Goal: Find specific page/section: Find specific page/section

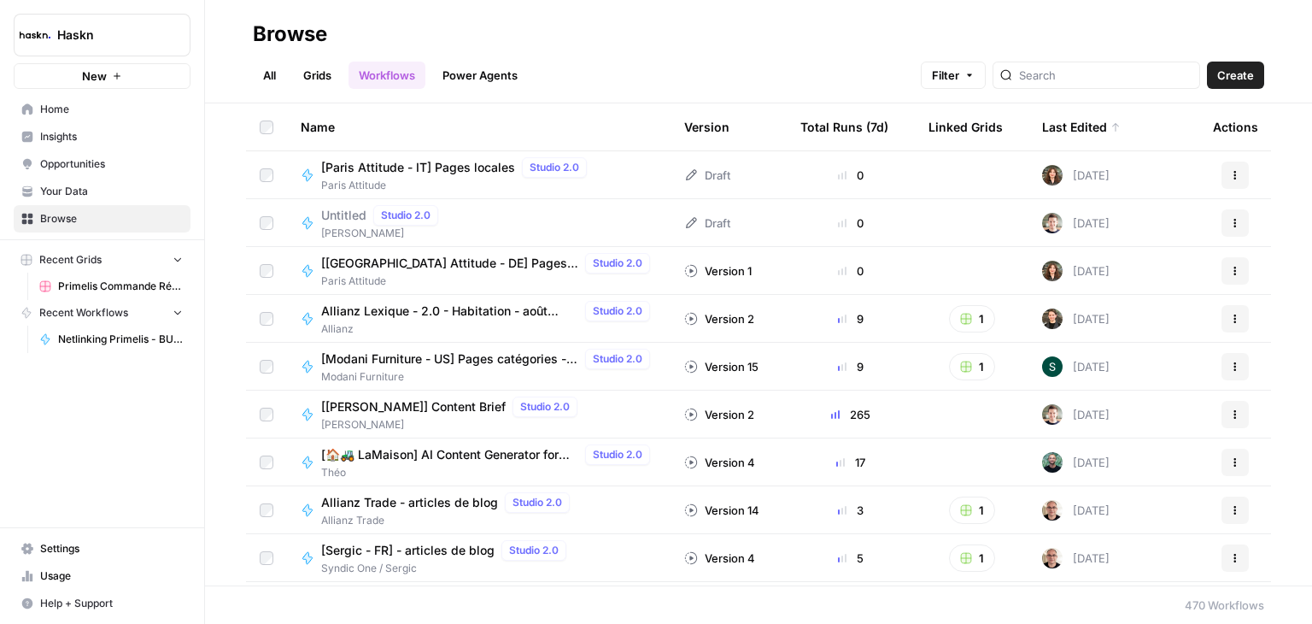
click at [1110, 85] on div at bounding box center [1097, 75] width 208 height 27
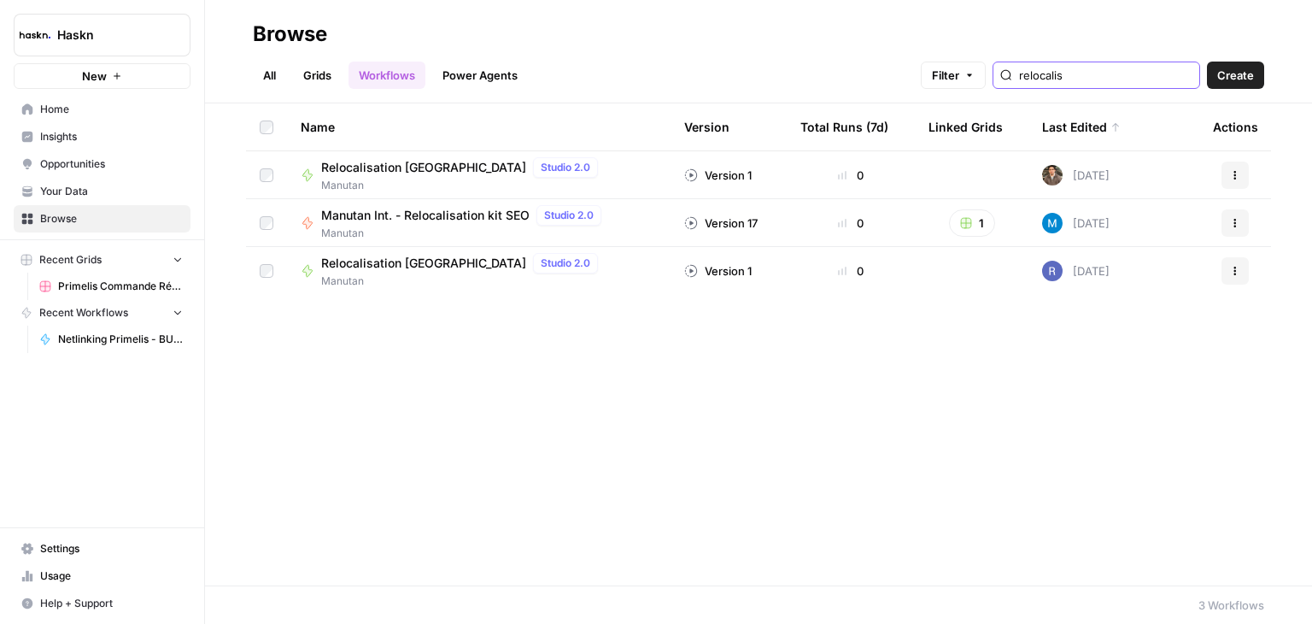
type input "relocalis"
click at [414, 167] on span "Relocalisation [GEOGRAPHIC_DATA]" at bounding box center [423, 167] width 205 height 17
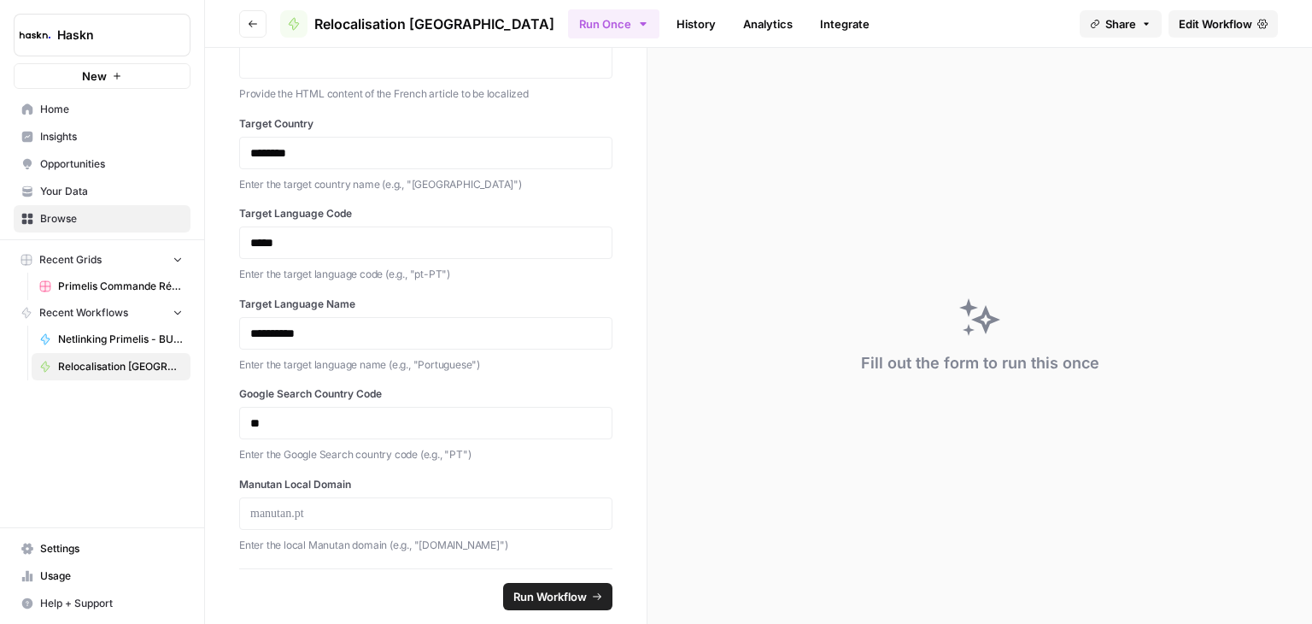
scroll to position [179, 0]
click at [1201, 20] on span "Edit Workflow" at bounding box center [1215, 23] width 73 height 17
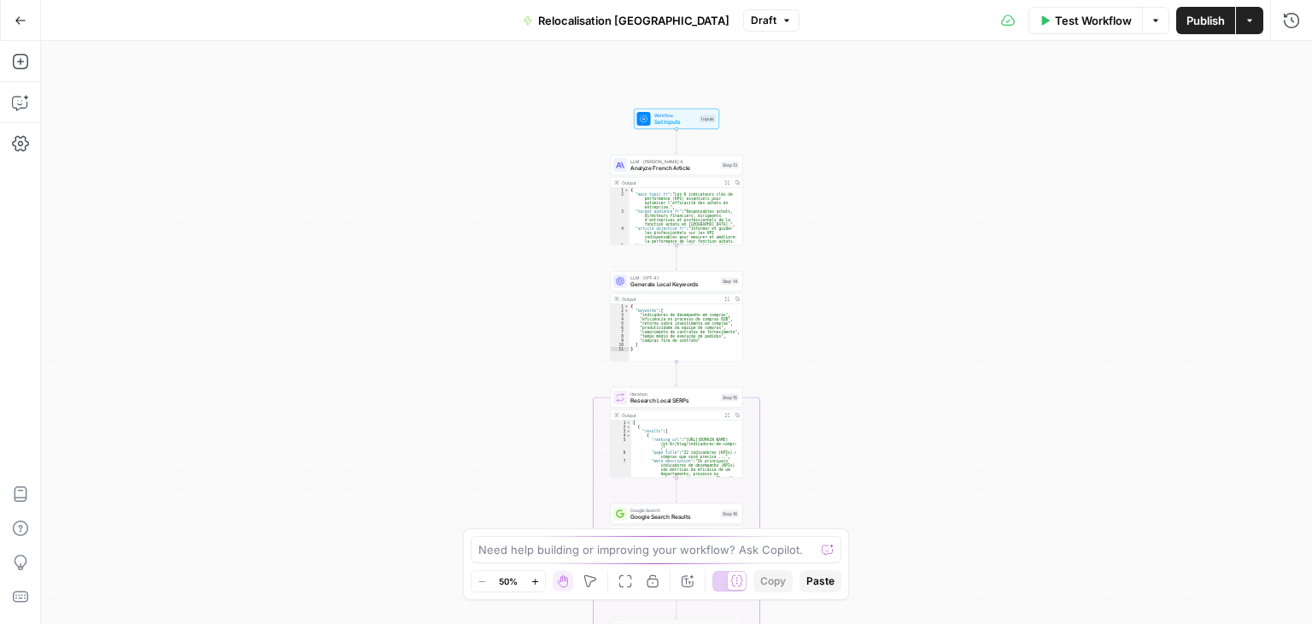
click at [783, 201] on div "Workflow Set Inputs Inputs LLM · [PERSON_NAME] 4 Analyze French Article Step 13…" at bounding box center [676, 332] width 1271 height 583
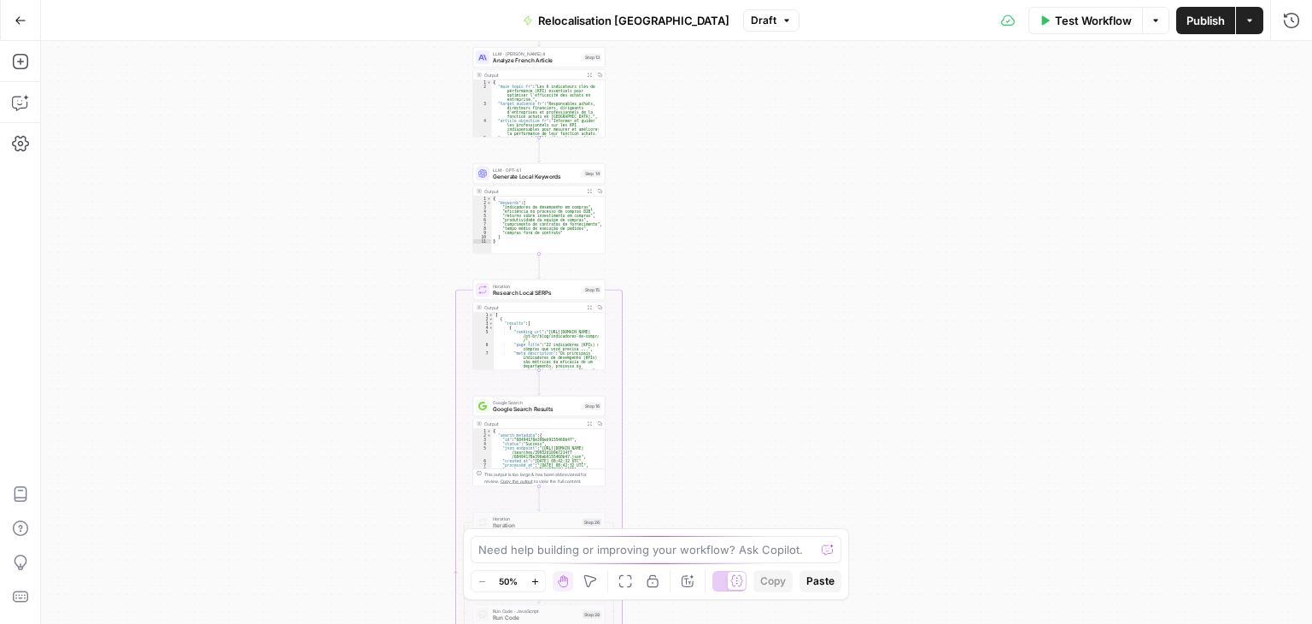
drag, startPoint x: 933, startPoint y: 308, endPoint x: 896, endPoint y: 164, distance: 149.0
click at [896, 164] on div "Workflow Set Inputs Inputs LLM · [PERSON_NAME] 4 Analyze French Article Step 13…" at bounding box center [676, 332] width 1271 height 583
click at [811, 181] on div "Workflow Set Inputs Inputs LLM · [PERSON_NAME] 4 Analyze French Article Step 13…" at bounding box center [676, 332] width 1271 height 583
click at [810, 181] on div "Workflow Set Inputs Inputs LLM · [PERSON_NAME] 4 Analyze French Article Step 13…" at bounding box center [676, 332] width 1271 height 583
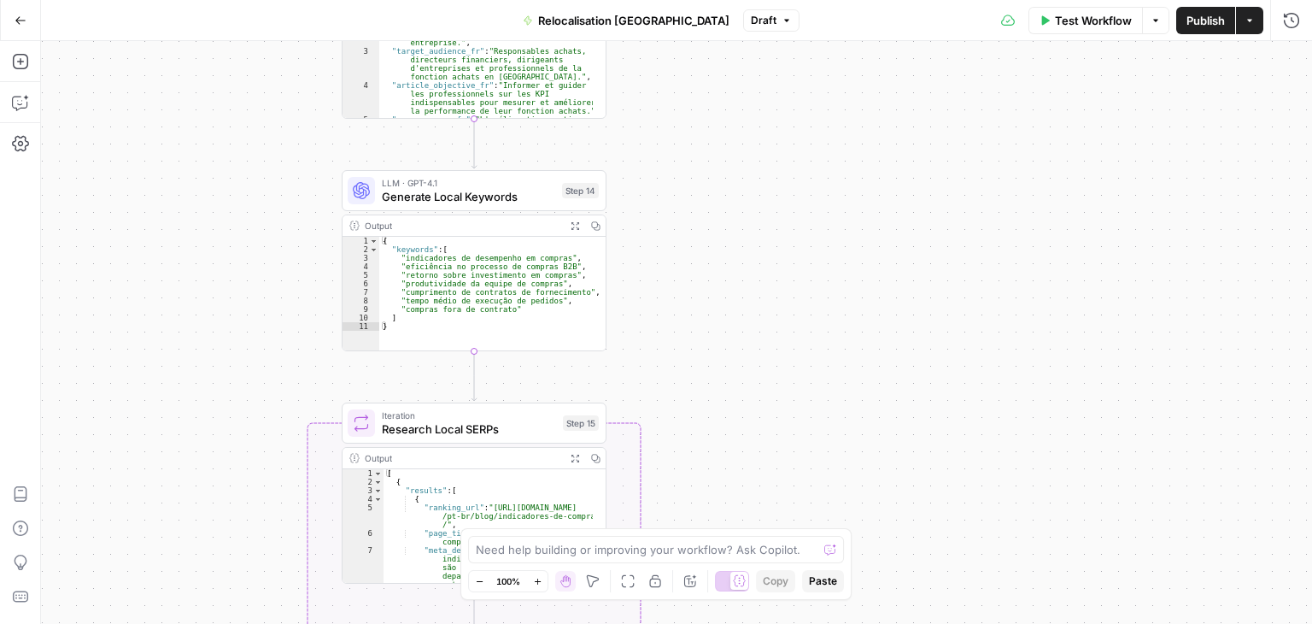
drag, startPoint x: 666, startPoint y: 192, endPoint x: 869, endPoint y: 211, distance: 204.2
click at [869, 211] on div "Workflow Set Inputs Inputs LLM · [PERSON_NAME] 4 Analyze French Article Step 13…" at bounding box center [676, 332] width 1271 height 583
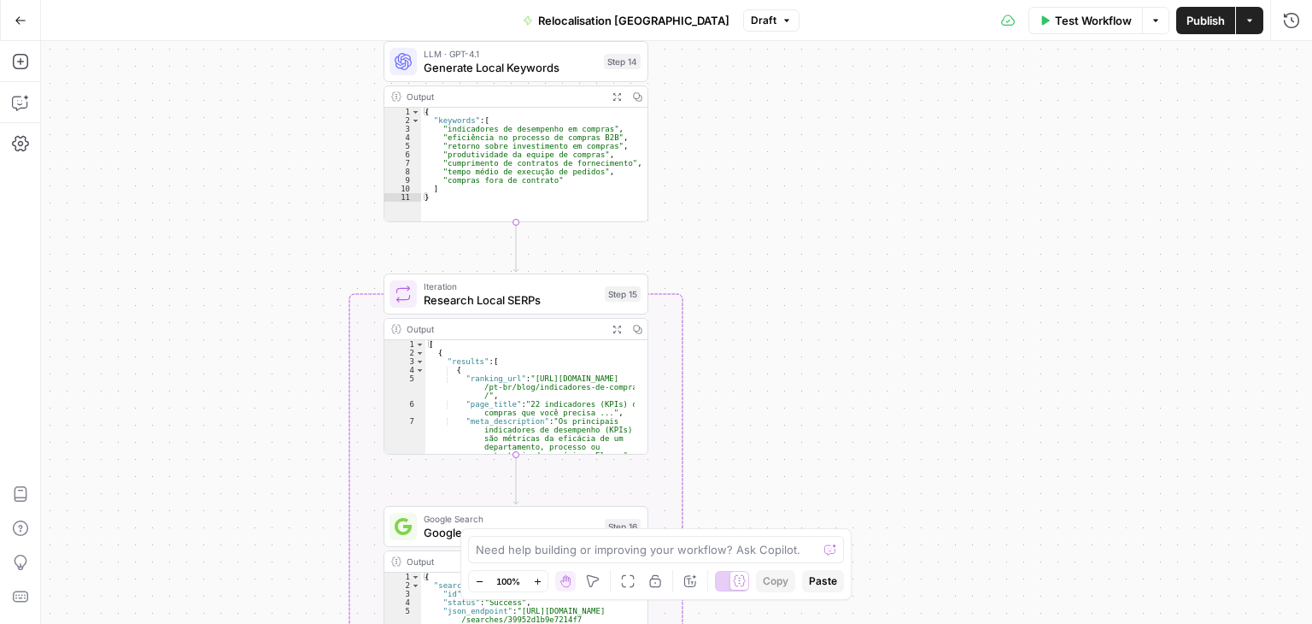
drag, startPoint x: 875, startPoint y: 268, endPoint x: 909, endPoint y: 179, distance: 96.0
click at [909, 179] on div "Workflow Set Inputs Inputs LLM · [PERSON_NAME] 4 Analyze French Article Step 13…" at bounding box center [676, 332] width 1271 height 583
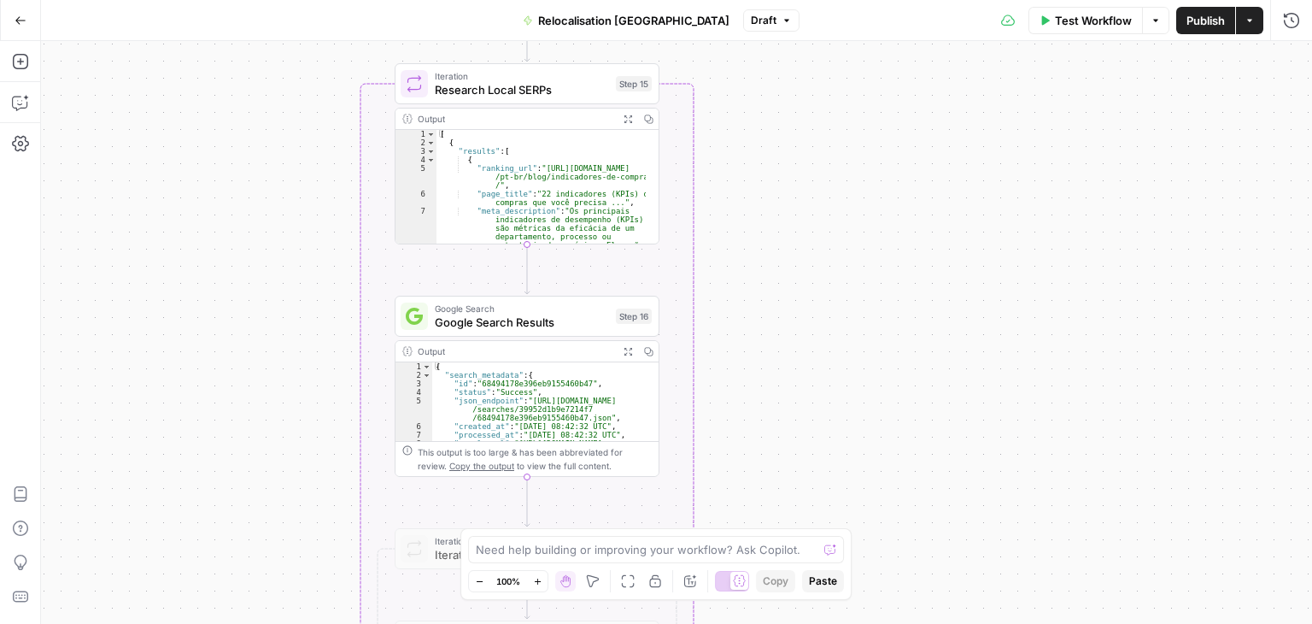
drag, startPoint x: 868, startPoint y: 375, endPoint x: 869, endPoint y: 238, distance: 137.6
click at [878, 168] on div "Workflow Set Inputs Inputs LLM · [PERSON_NAME] 4 Analyze French Article Step 13…" at bounding box center [676, 332] width 1271 height 583
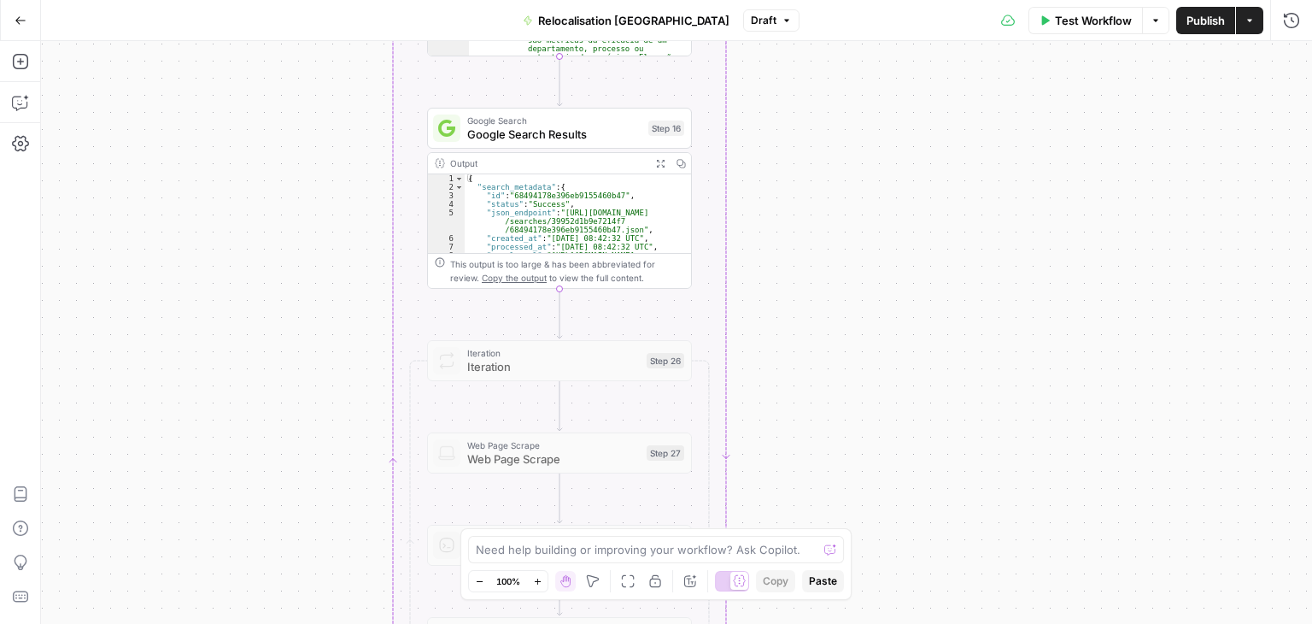
drag, startPoint x: 860, startPoint y: 351, endPoint x: 895, endPoint y: 171, distance: 183.7
click at [895, 172] on div "Workflow Set Inputs Inputs LLM · [PERSON_NAME] 4 Analyze French Article Step 13…" at bounding box center [676, 332] width 1271 height 583
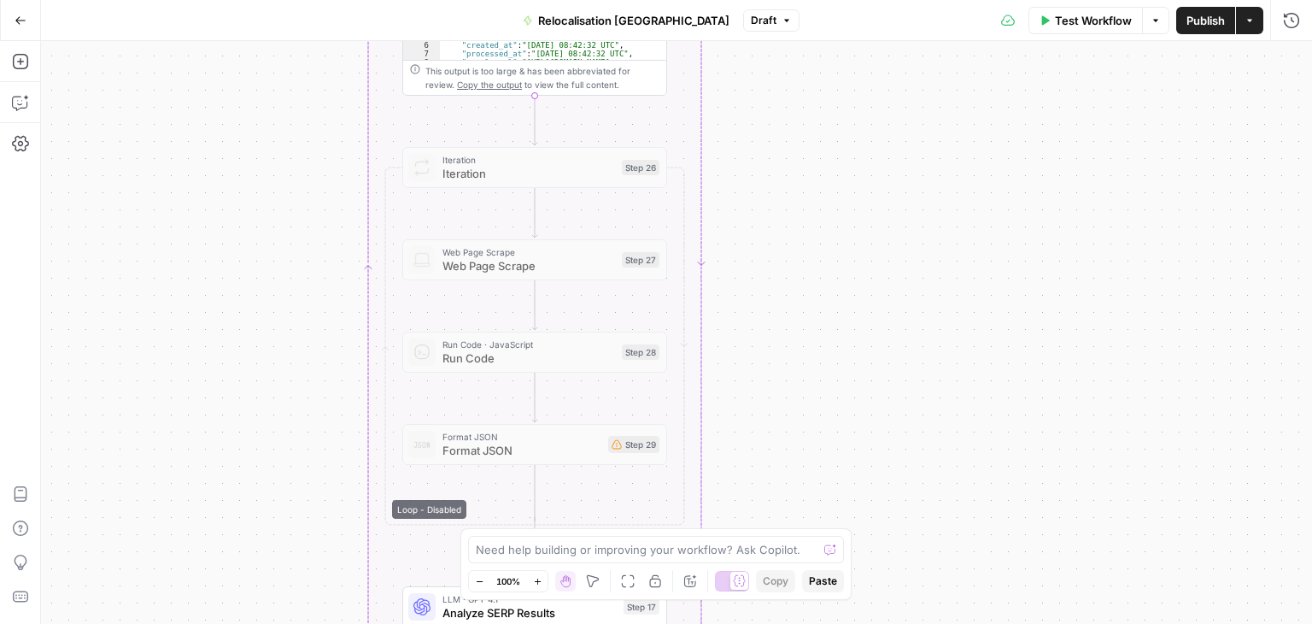
drag, startPoint x: 854, startPoint y: 247, endPoint x: 845, endPoint y: 250, distance: 8.9
click at [846, 148] on div "Workflow Set Inputs Inputs LLM · [PERSON_NAME] 4 Analyze French Article Step 13…" at bounding box center [676, 332] width 1271 height 583
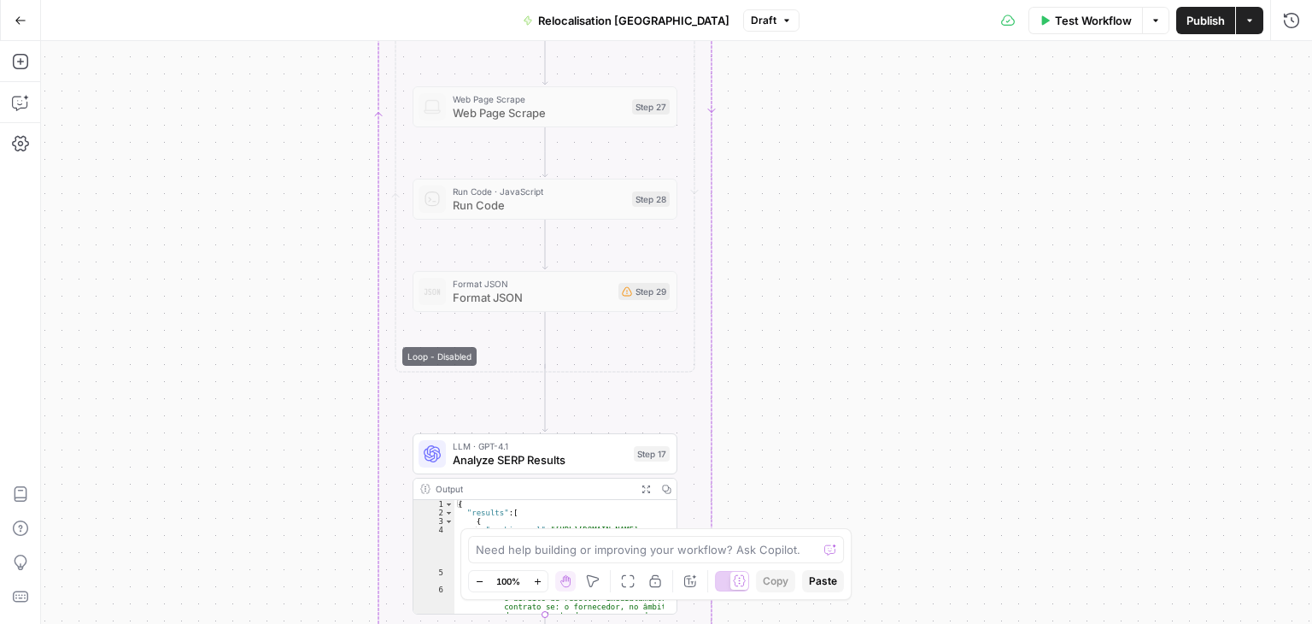
drag, startPoint x: 868, startPoint y: 265, endPoint x: 879, endPoint y: 182, distance: 83.6
click at [877, 192] on div "Workflow Set Inputs Inputs LLM · [PERSON_NAME] 4 Analyze French Article Step 13…" at bounding box center [676, 332] width 1271 height 583
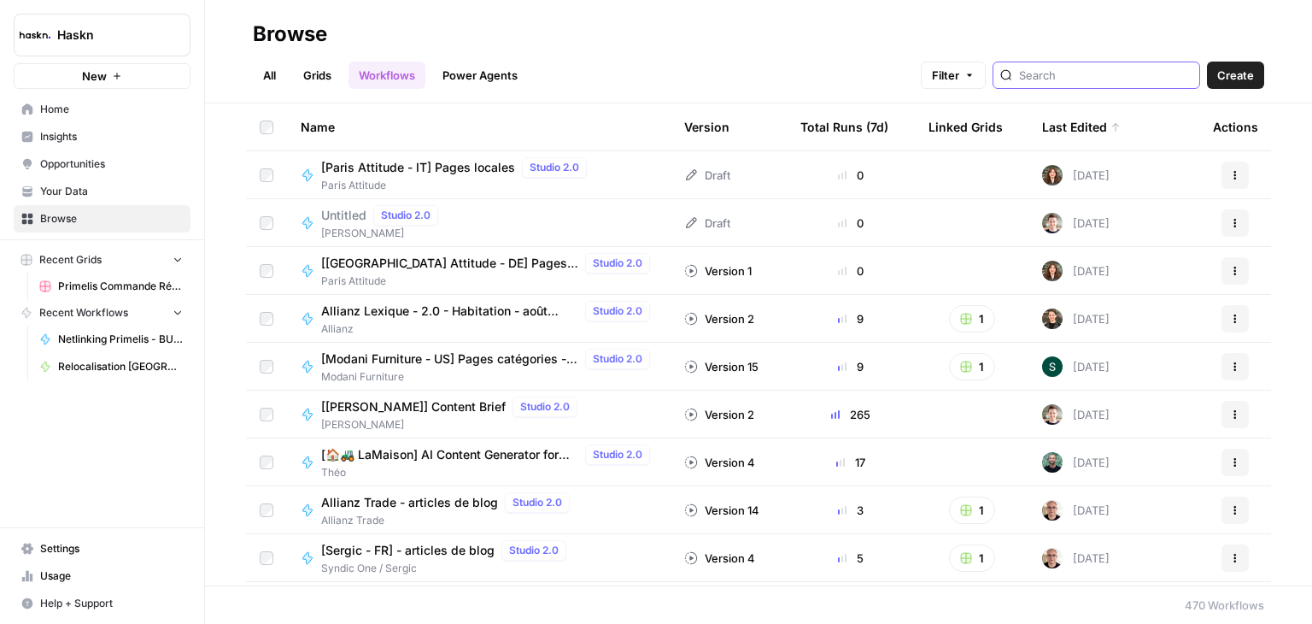
click at [1068, 75] on input "search" at bounding box center [1105, 75] width 173 height 17
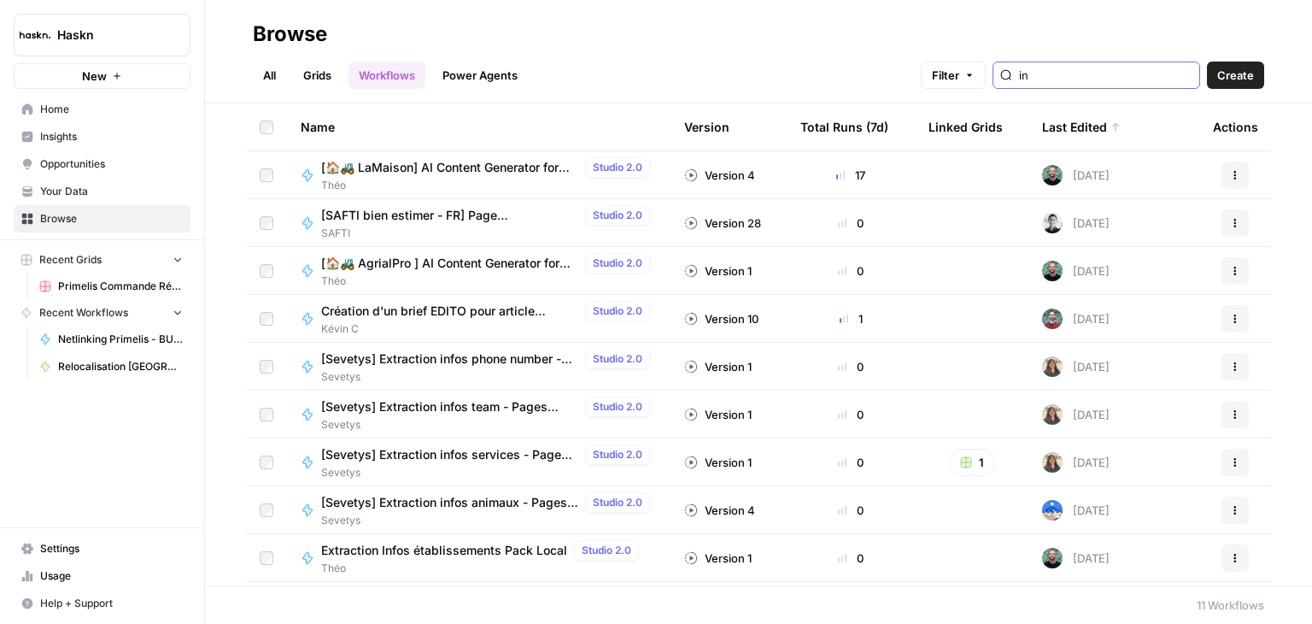
type input "i"
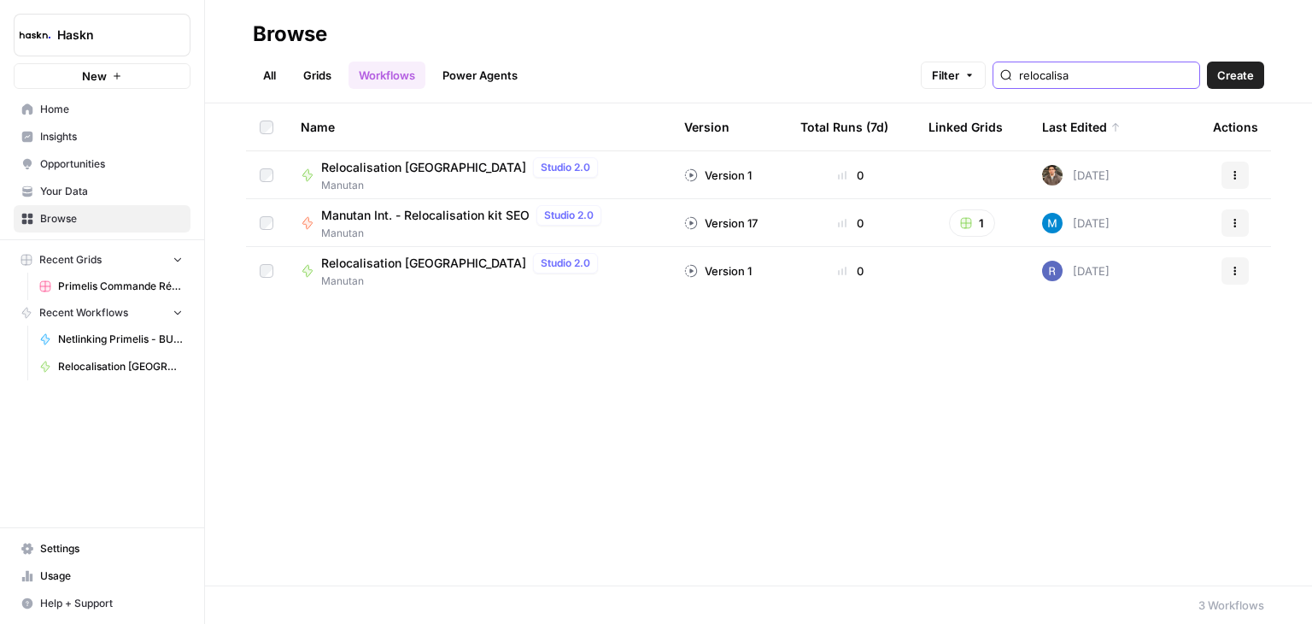
type input "relocalisa"
click at [403, 265] on span "Relocalisation [GEOGRAPHIC_DATA]" at bounding box center [423, 263] width 205 height 17
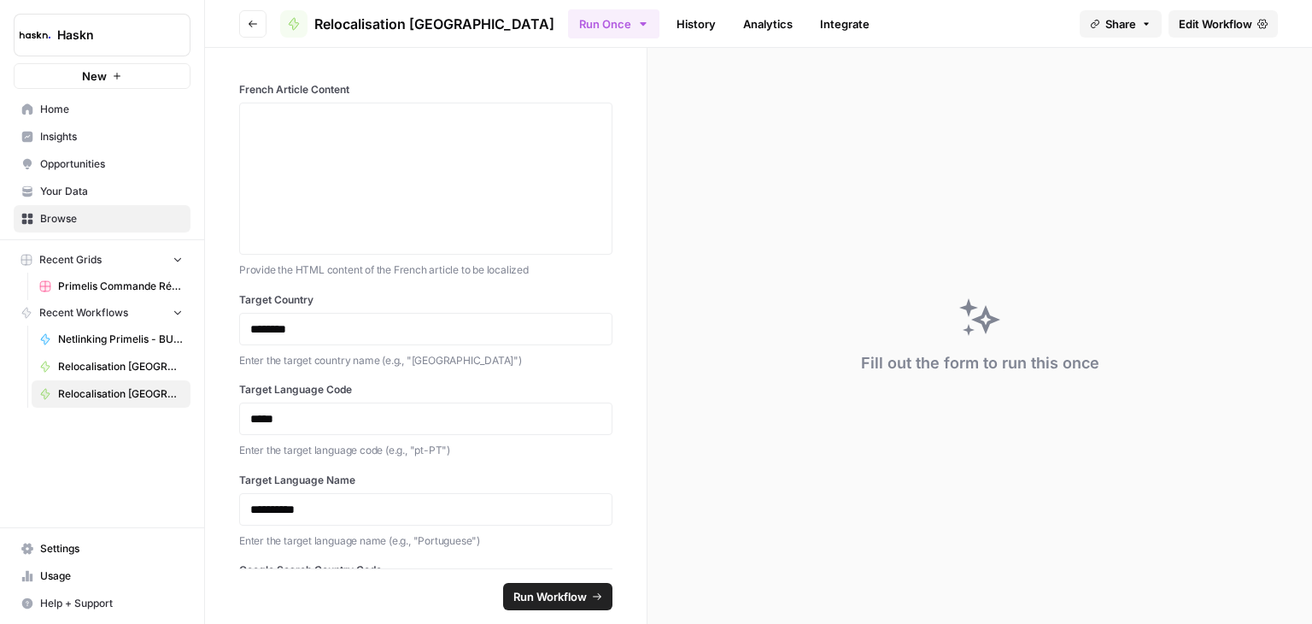
click at [1200, 24] on span "Edit Workflow" at bounding box center [1215, 23] width 73 height 17
